Goal: Go to known website: Go to known website

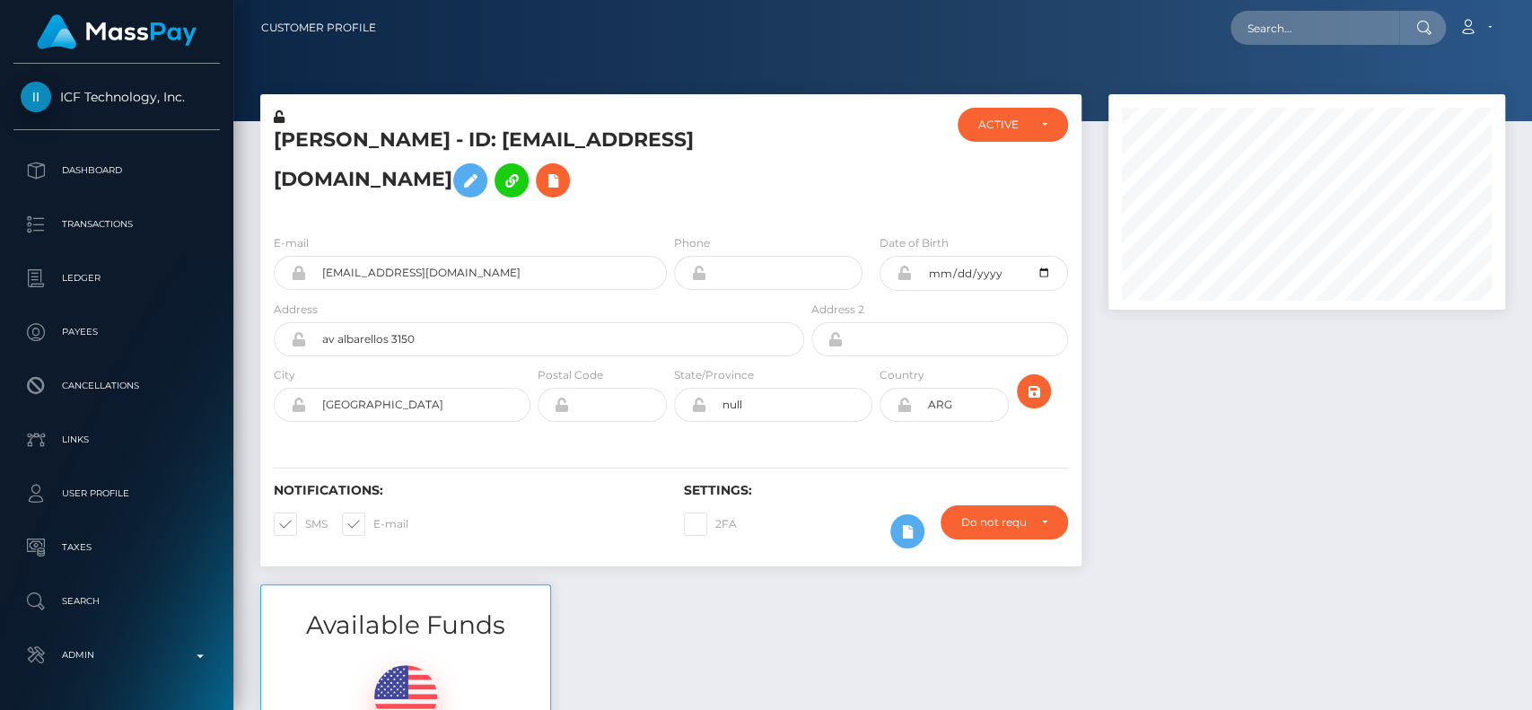
scroll to position [215, 397]
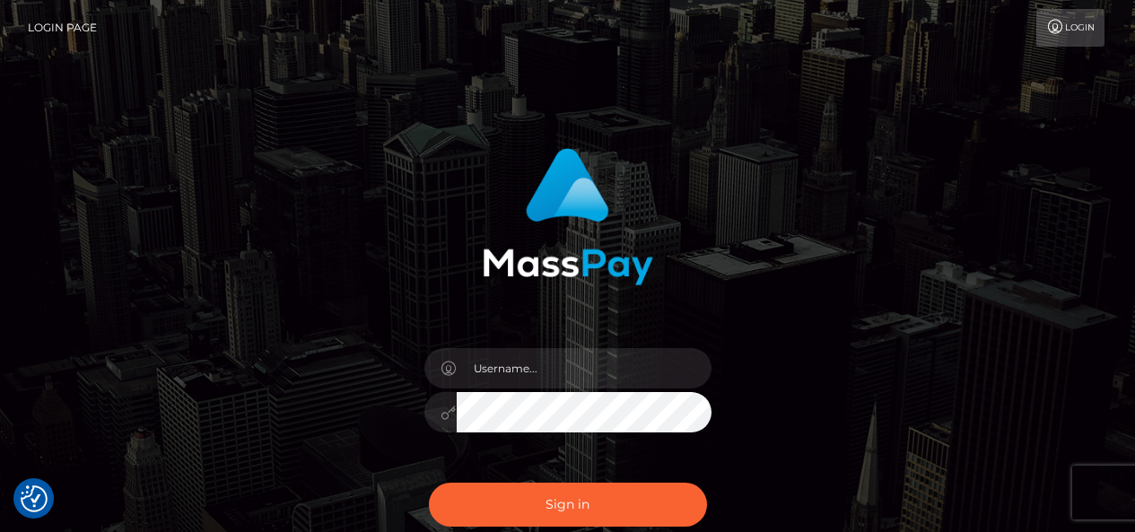
checkbox input "true"
